Goal: Task Accomplishment & Management: Use online tool/utility

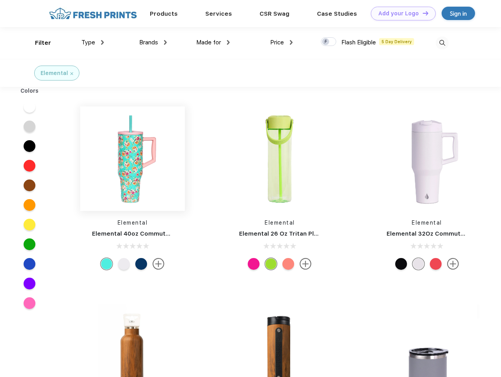
scroll to position [0, 0]
click at [400, 13] on link "Add your Logo Design Tool" at bounding box center [403, 14] width 65 height 14
click at [0, 0] on div "Design Tool" at bounding box center [0, 0] width 0 height 0
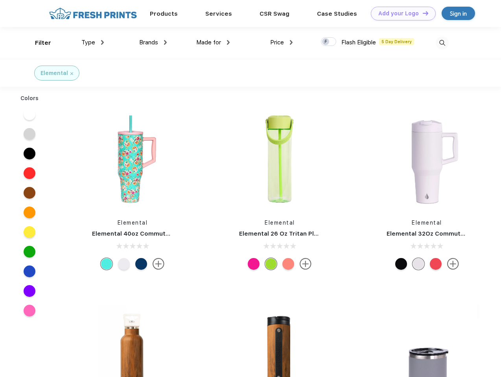
click at [422, 13] on link "Add your Logo Design Tool" at bounding box center [403, 14] width 65 height 14
click at [38, 43] on div "Filter" at bounding box center [43, 43] width 16 height 9
click at [93, 42] on span "Type" at bounding box center [88, 42] width 14 height 7
click at [153, 42] on span "Brands" at bounding box center [148, 42] width 19 height 7
click at [213, 42] on span "Made for" at bounding box center [208, 42] width 25 height 7
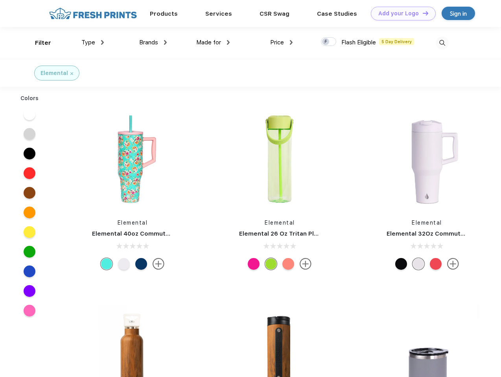
click at [281, 42] on span "Price" at bounding box center [277, 42] width 14 height 7
click at [329, 42] on div at bounding box center [328, 41] width 15 height 9
click at [326, 42] on input "checkbox" at bounding box center [323, 39] width 5 height 5
click at [442, 43] on img at bounding box center [442, 43] width 13 height 13
